Goal: Manage account settings

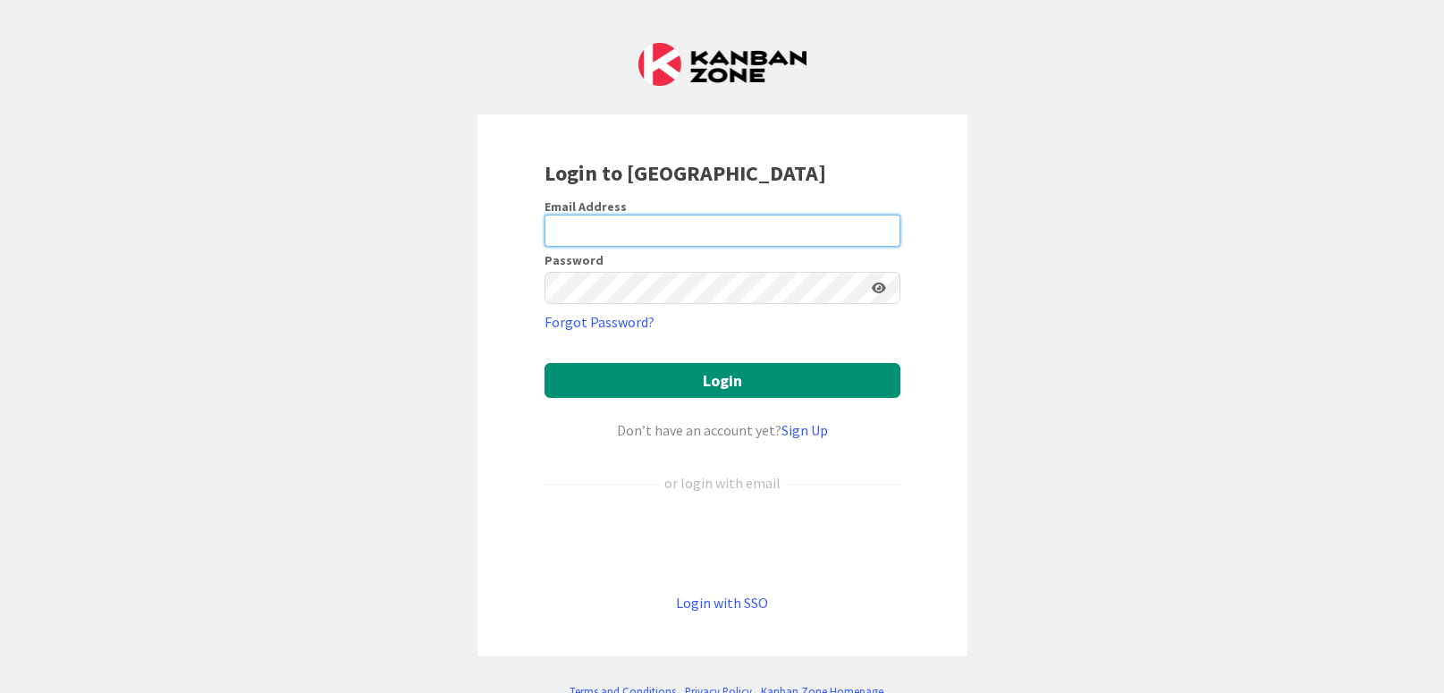
click at [651, 216] on input "email" at bounding box center [723, 231] width 356 height 32
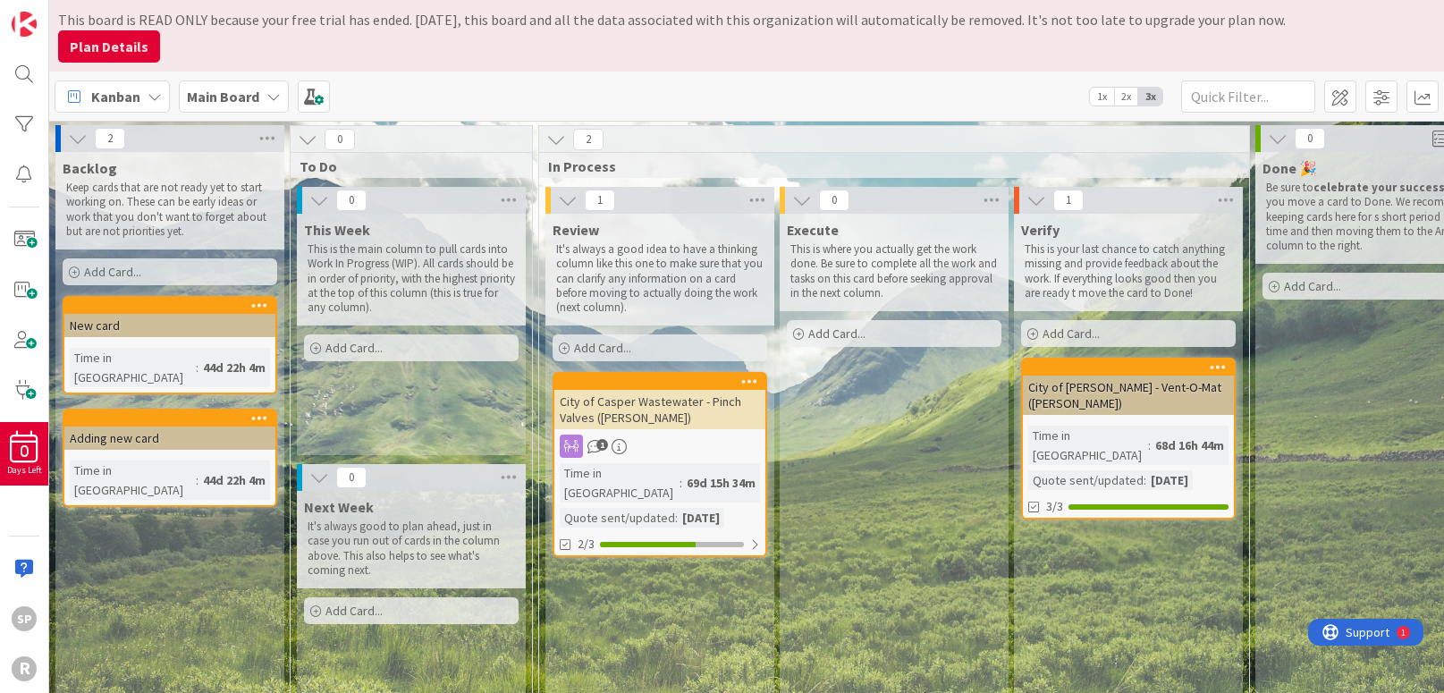
click at [124, 55] on button "Plan Details" at bounding box center [109, 46] width 102 height 32
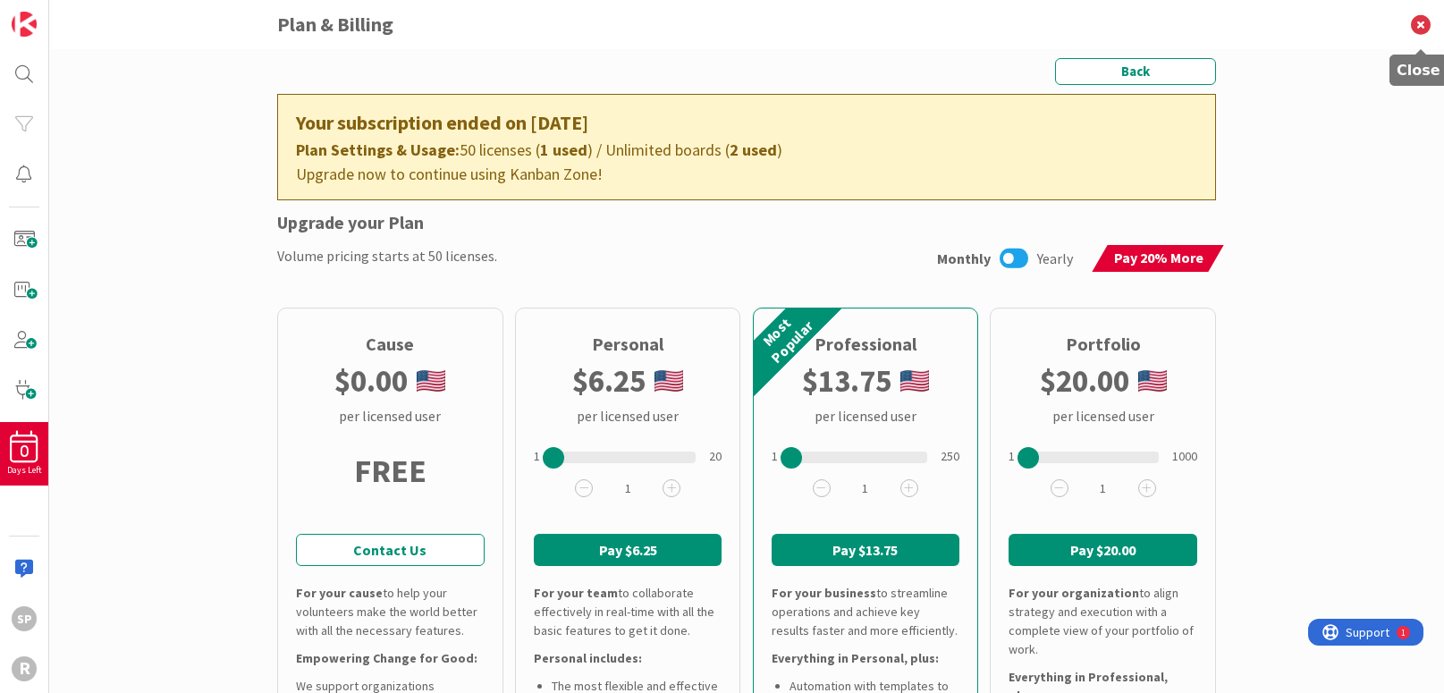
click at [1287, 31] on icon at bounding box center [1421, 24] width 47 height 49
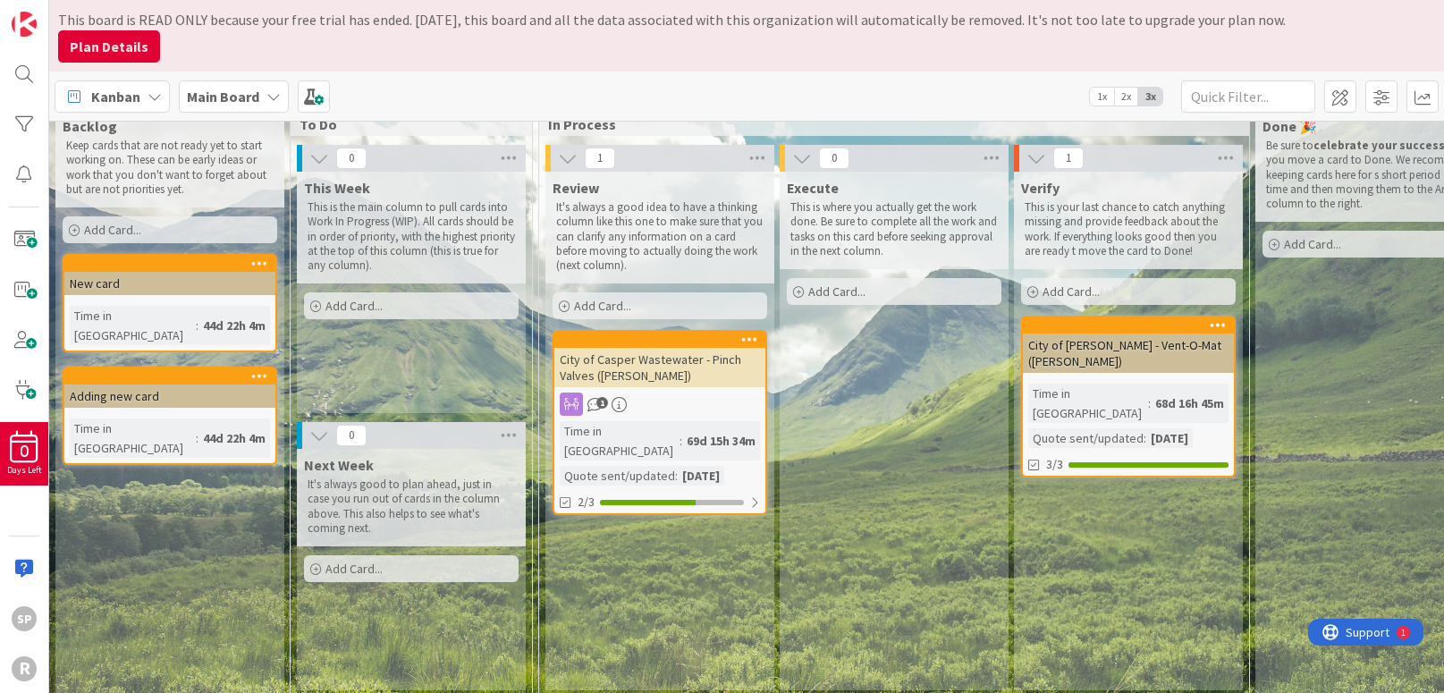
scroll to position [72, 0]
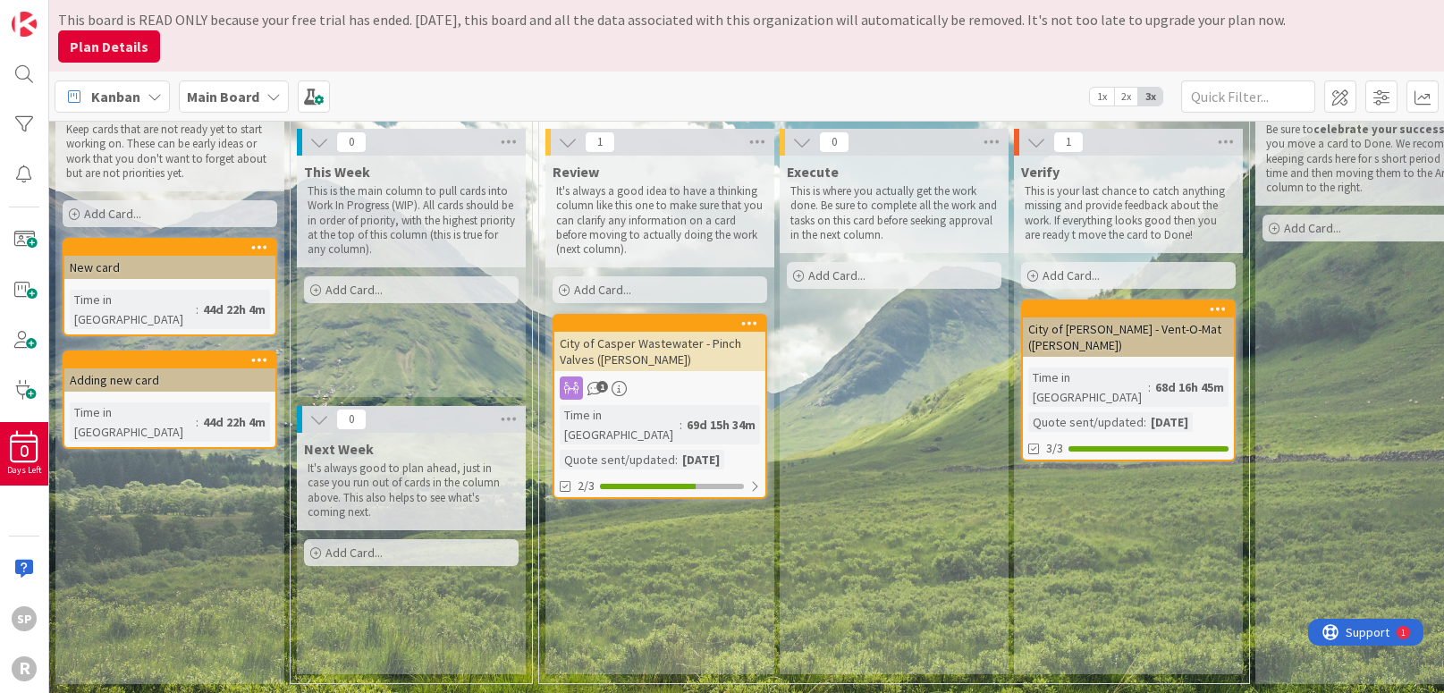
click at [1287, 628] on div "1" at bounding box center [1403, 633] width 4 height 14
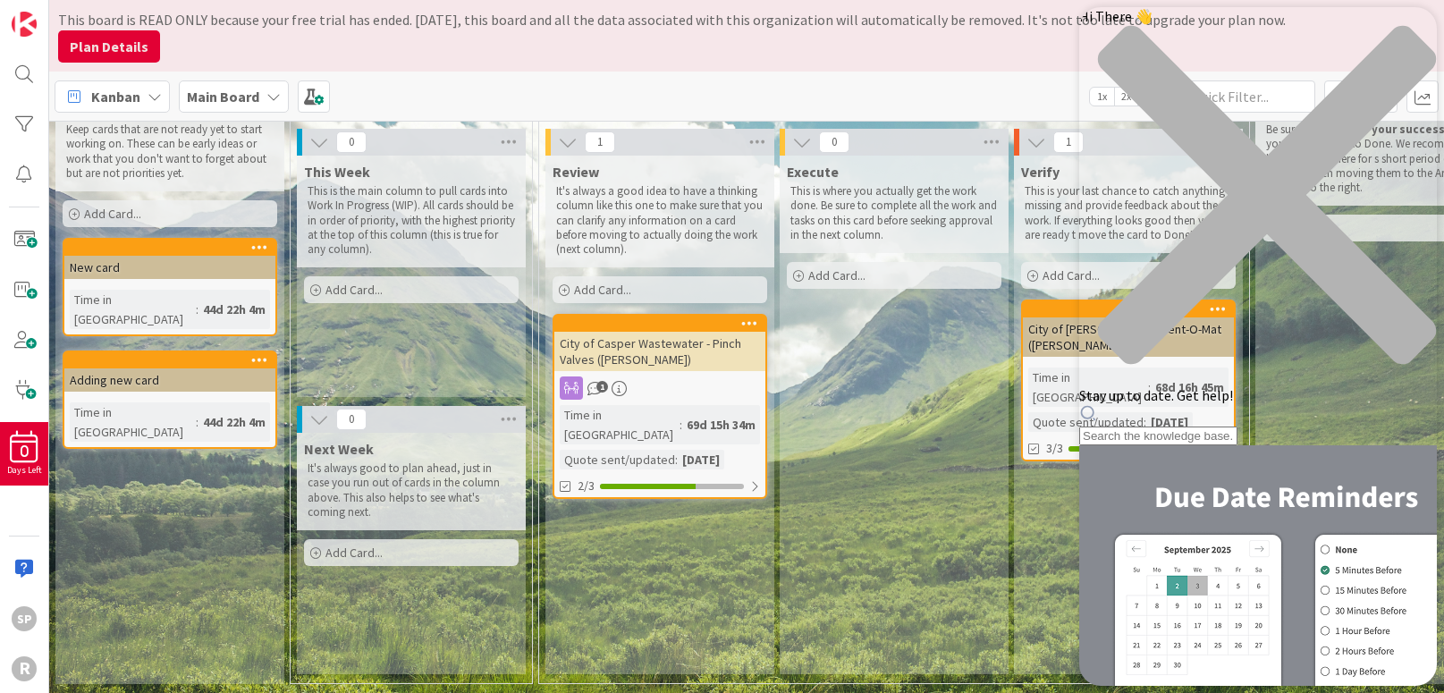
scroll to position [0, 0]
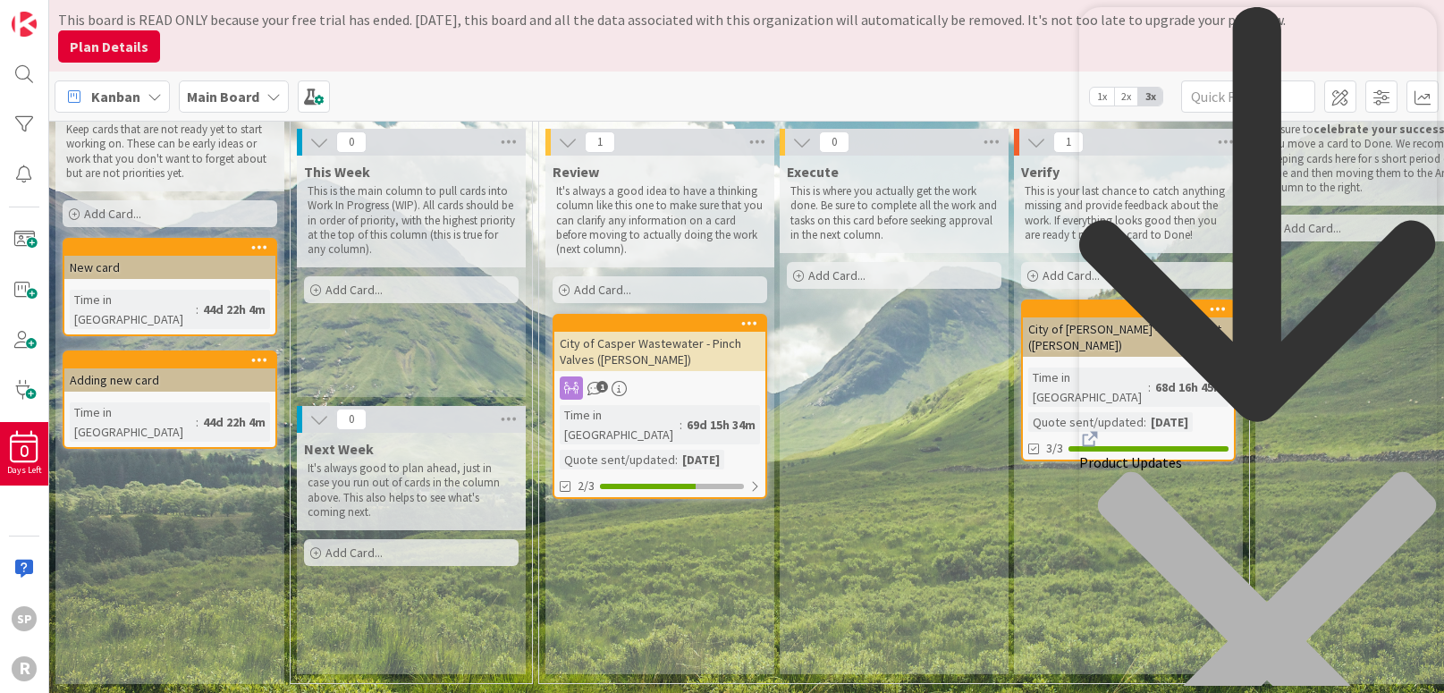
scroll to position [461, 0]
click at [1287, 471] on div "close resource center" at bounding box center [1258, 651] width 358 height 361
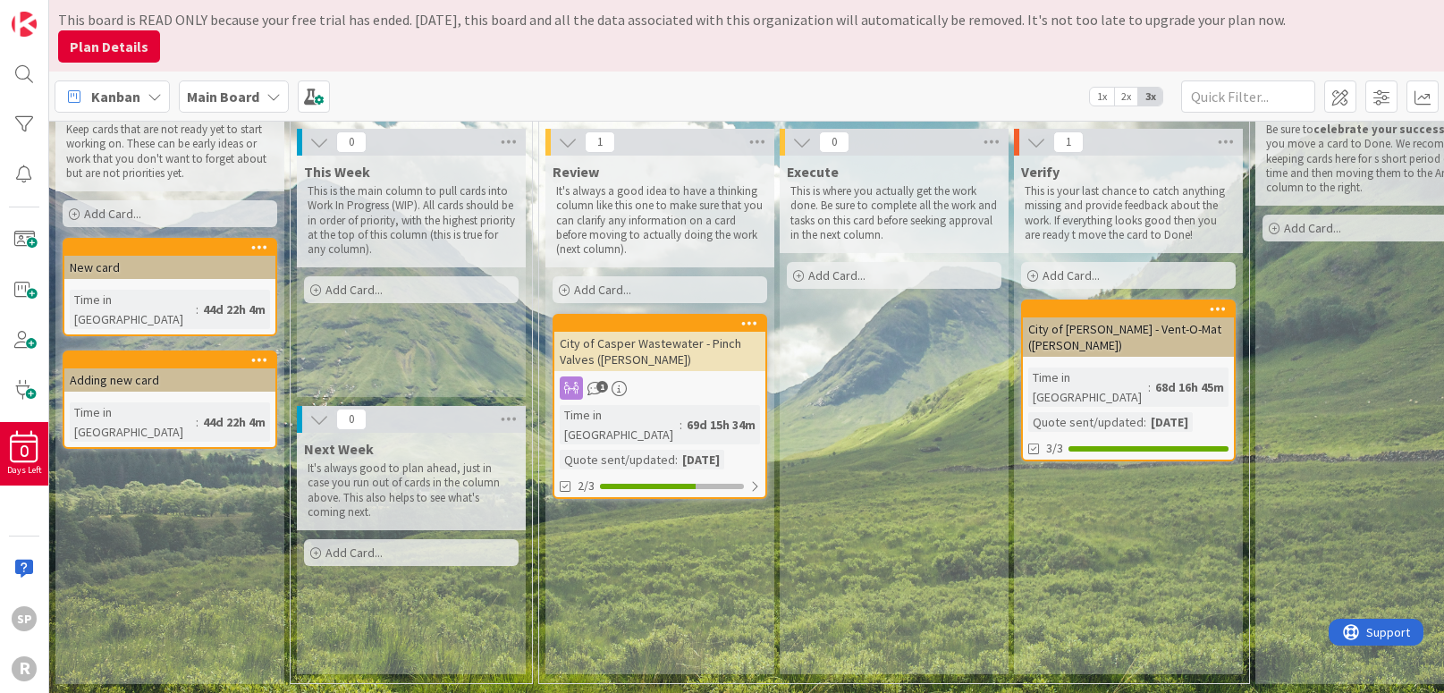
scroll to position [0, 0]
